Goal: Find specific page/section: Find specific page/section

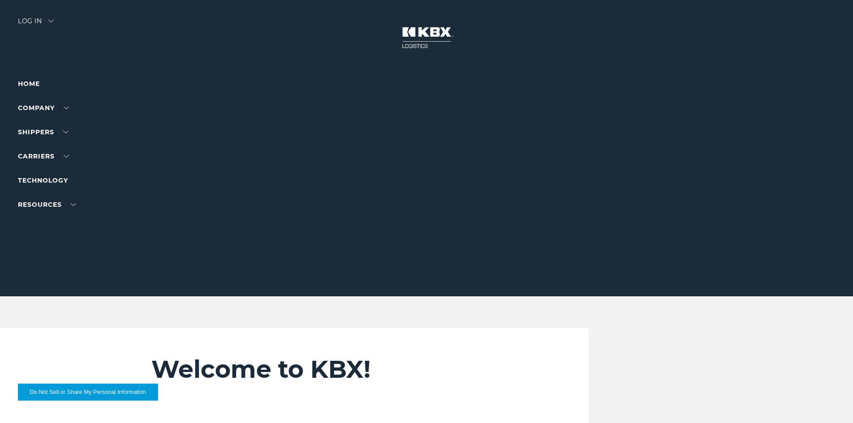
click at [33, 20] on div "Log in" at bounding box center [36, 24] width 36 height 13
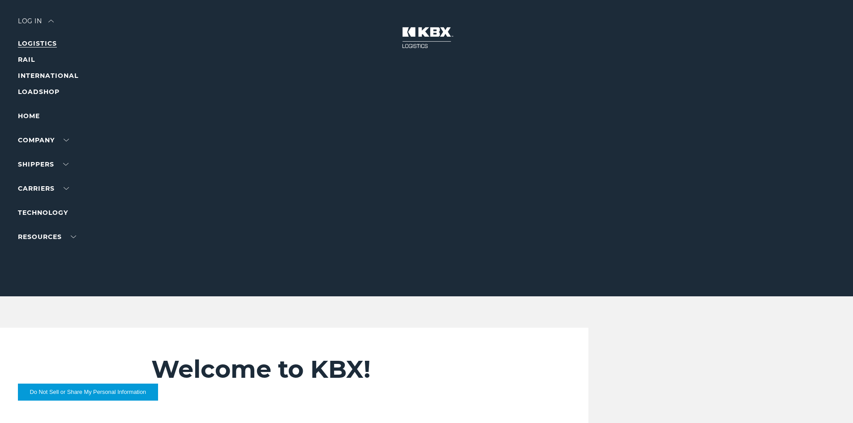
click at [38, 43] on link "LOGISTICS" at bounding box center [37, 43] width 39 height 8
click at [33, 21] on div "Log in" at bounding box center [36, 24] width 36 height 13
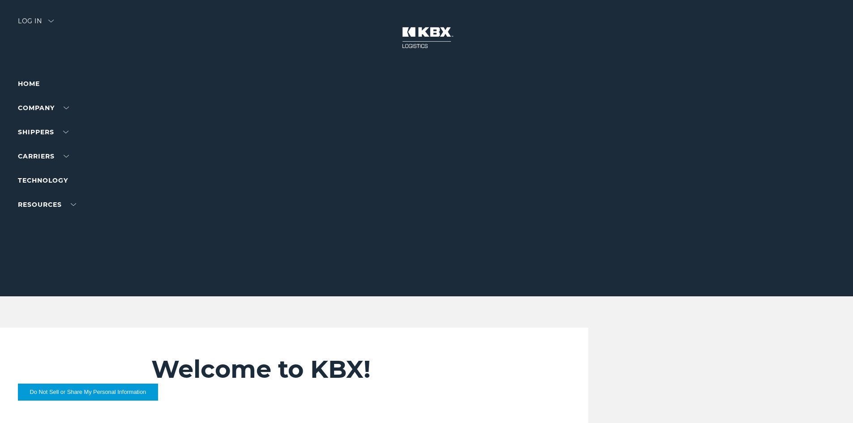
click at [35, 19] on div "Log in" at bounding box center [36, 24] width 36 height 13
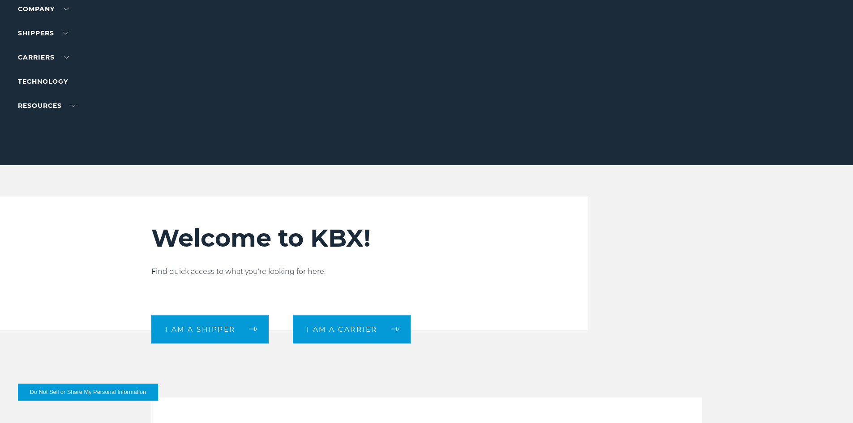
scroll to position [224, 0]
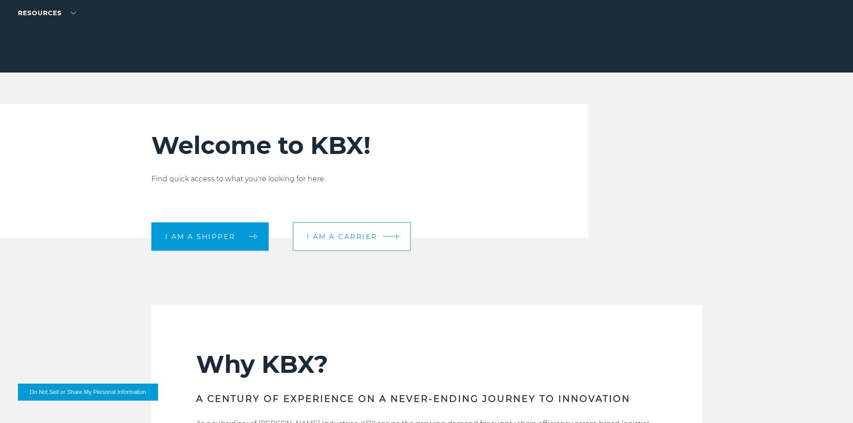
click at [337, 236] on span "I am a carrier" at bounding box center [342, 236] width 71 height 7
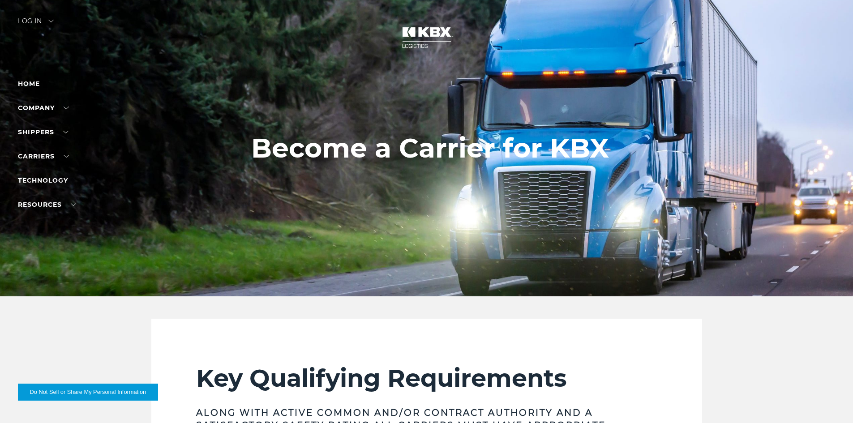
click at [51, 21] on img at bounding box center [50, 21] width 5 height 3
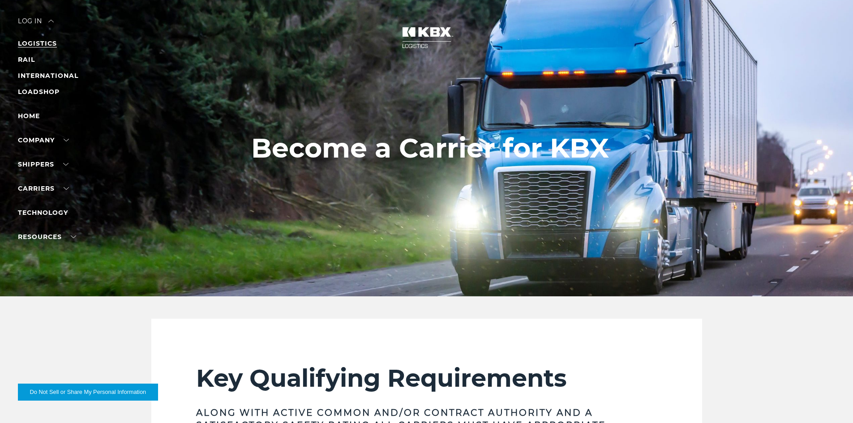
click at [43, 42] on link "LOGISTICS" at bounding box center [37, 43] width 39 height 8
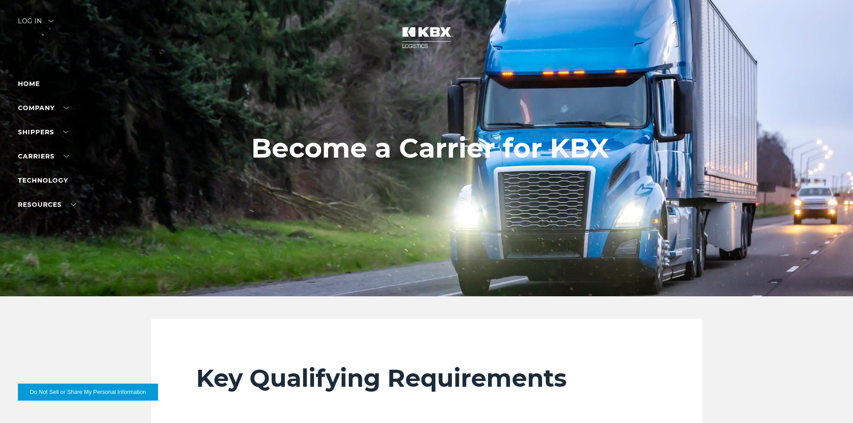
click at [52, 21] on img at bounding box center [50, 21] width 5 height 3
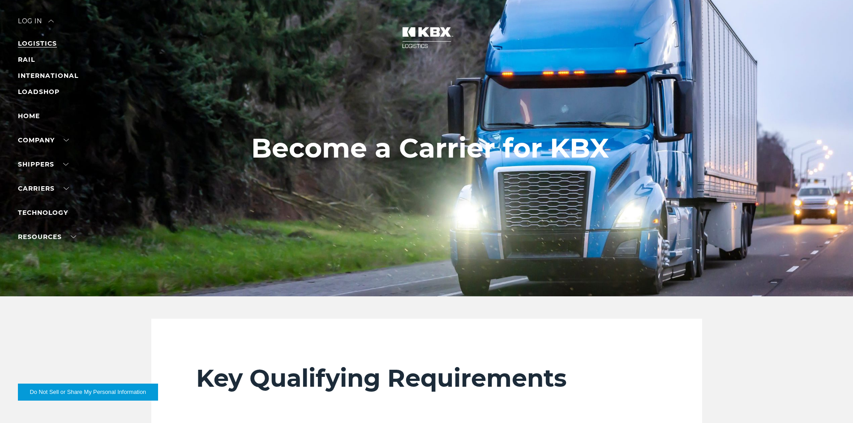
click at [39, 43] on link "LOGISTICS" at bounding box center [37, 43] width 39 height 8
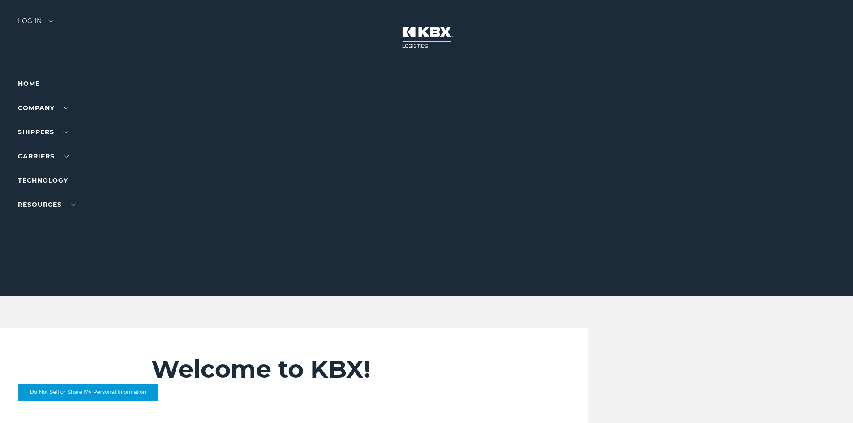
click at [52, 21] on img at bounding box center [50, 21] width 5 height 3
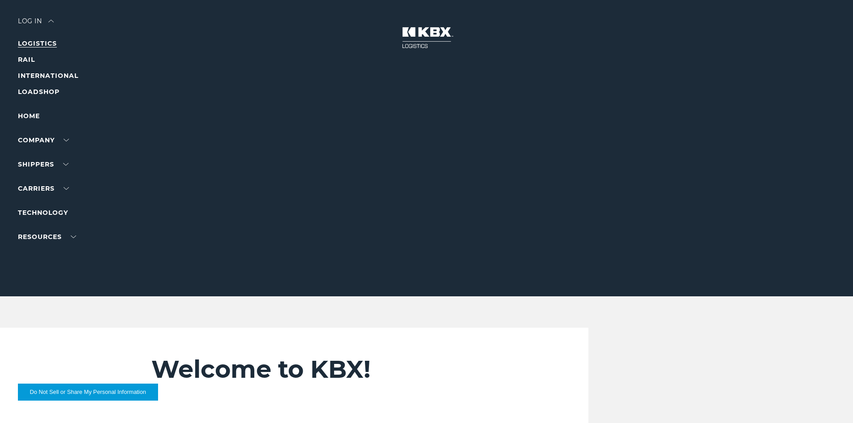
click at [47, 43] on link "LOGISTICS" at bounding box center [37, 43] width 39 height 8
click at [39, 25] on div "Log in" at bounding box center [36, 24] width 36 height 13
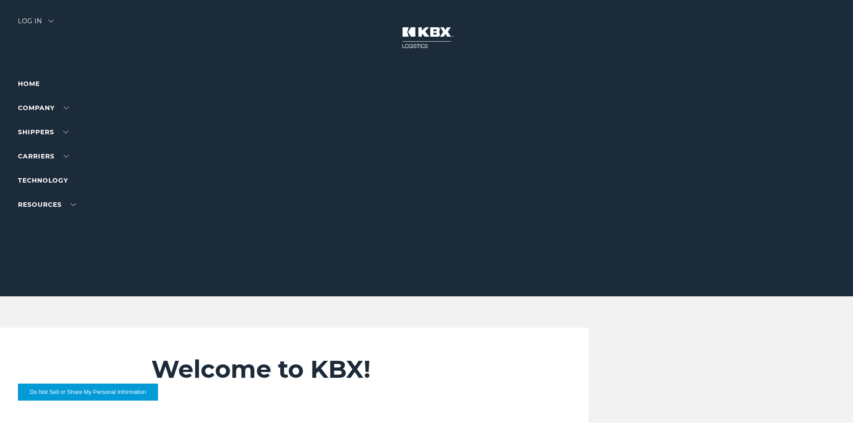
click at [39, 24] on div "Log in" at bounding box center [36, 24] width 36 height 13
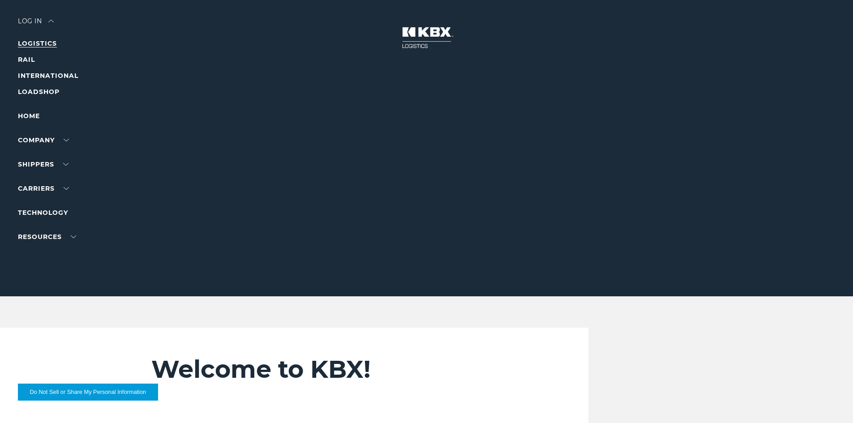
click at [36, 42] on link "LOGISTICS" at bounding box center [37, 43] width 39 height 8
